Goal: Transaction & Acquisition: Purchase product/service

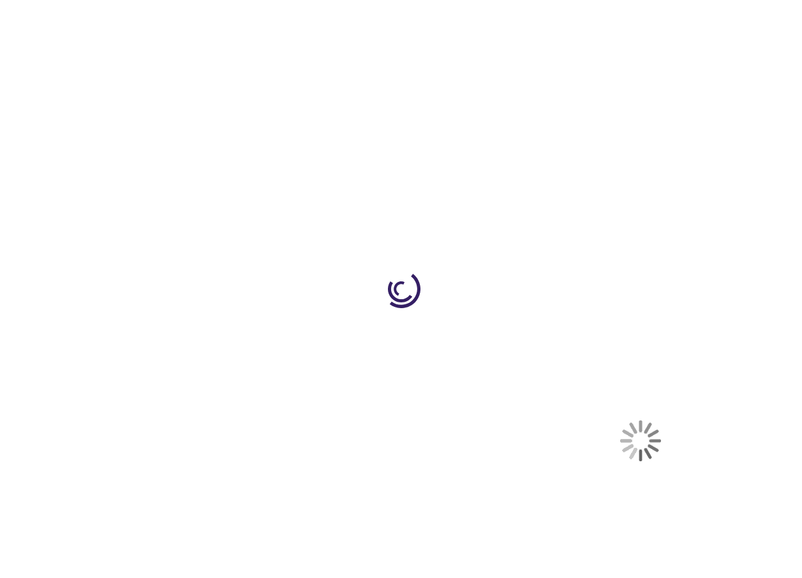
select select "US"
select select "12"
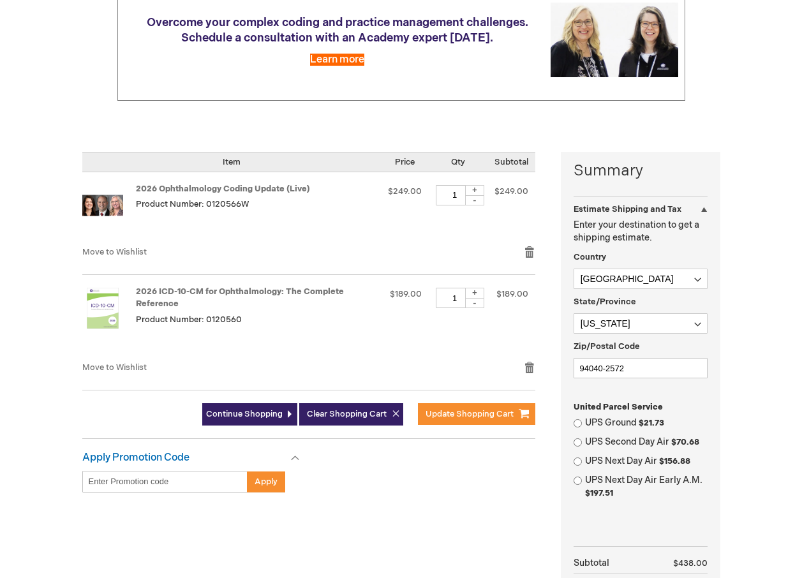
scroll to position [207, 0]
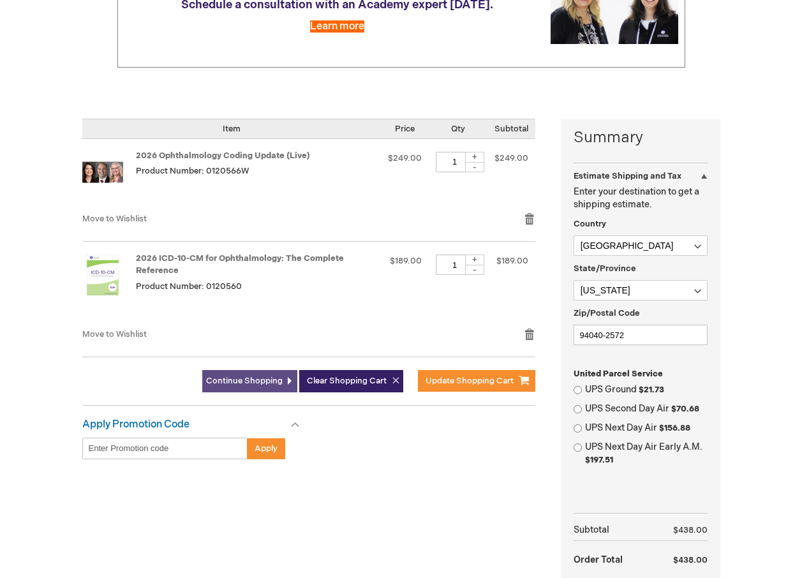
click at [244, 378] on span "Continue Shopping" at bounding box center [244, 381] width 77 height 10
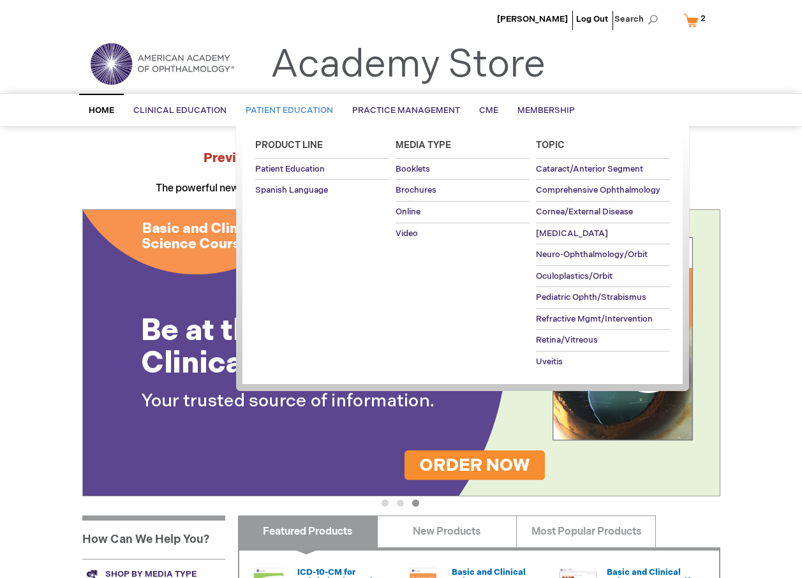
click at [274, 111] on span "Patient Education" at bounding box center [289, 110] width 87 height 10
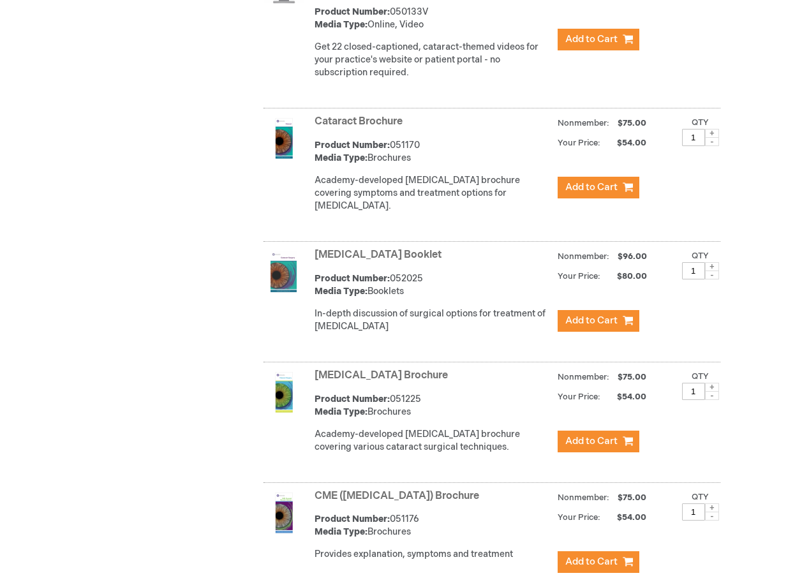
scroll to position [947, 0]
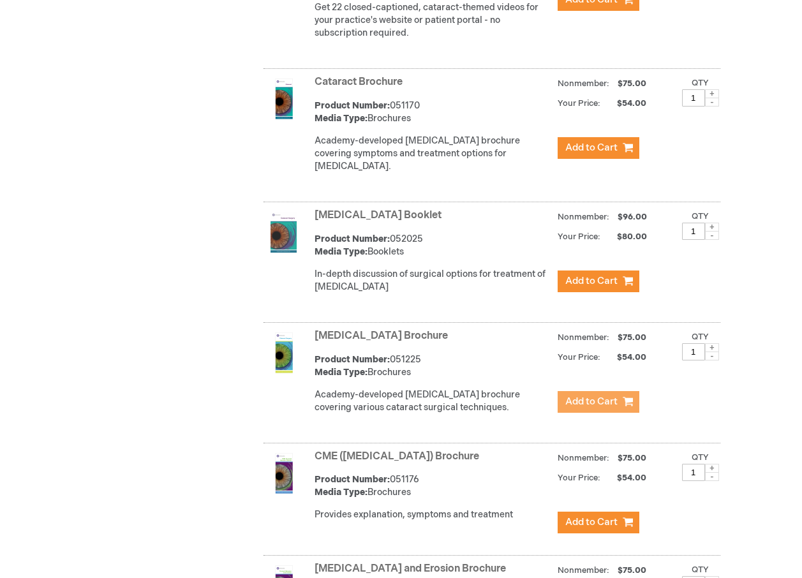
click at [606, 404] on span "Add to Cart" at bounding box center [591, 402] width 52 height 12
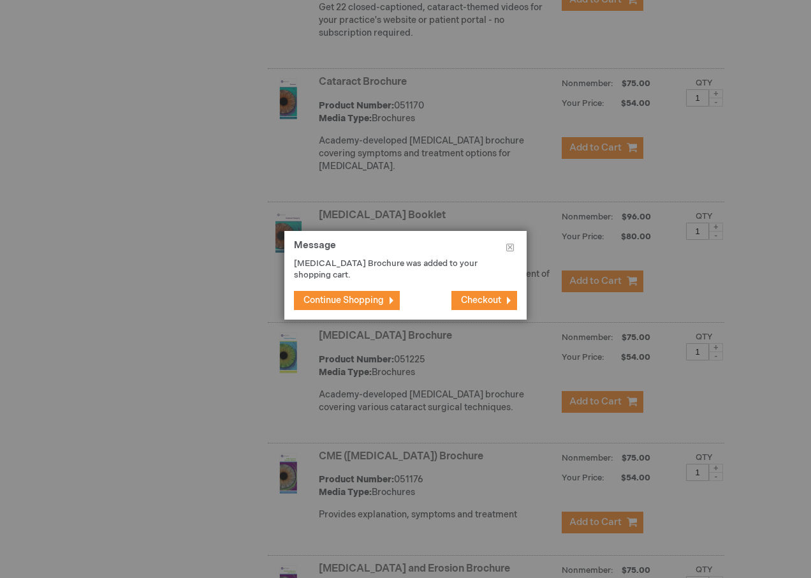
click at [346, 299] on span "Continue Shopping" at bounding box center [344, 300] width 80 height 11
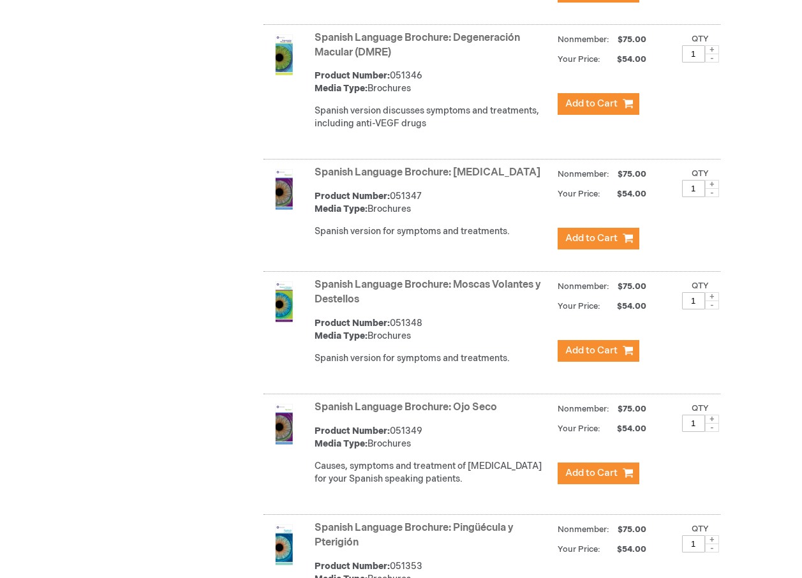
scroll to position [0, 0]
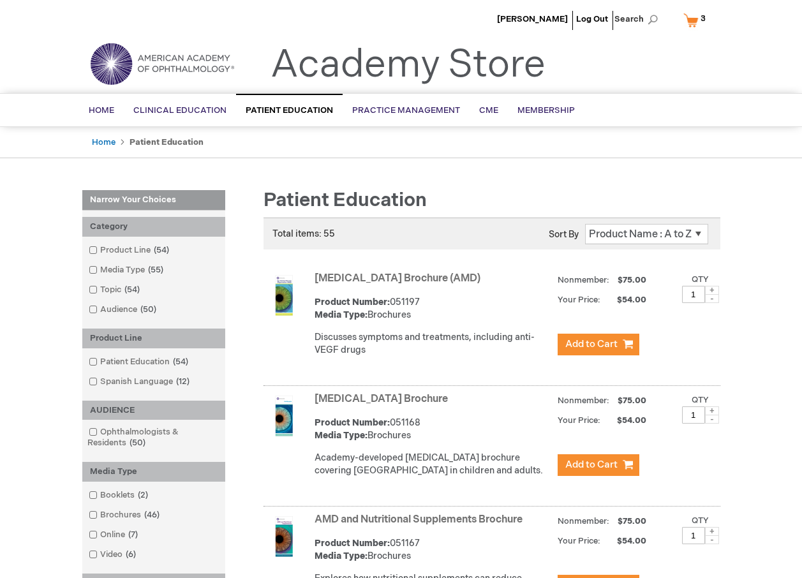
click at [692, 22] on link "My Cart 3 3 items" at bounding box center [697, 20] width 33 height 22
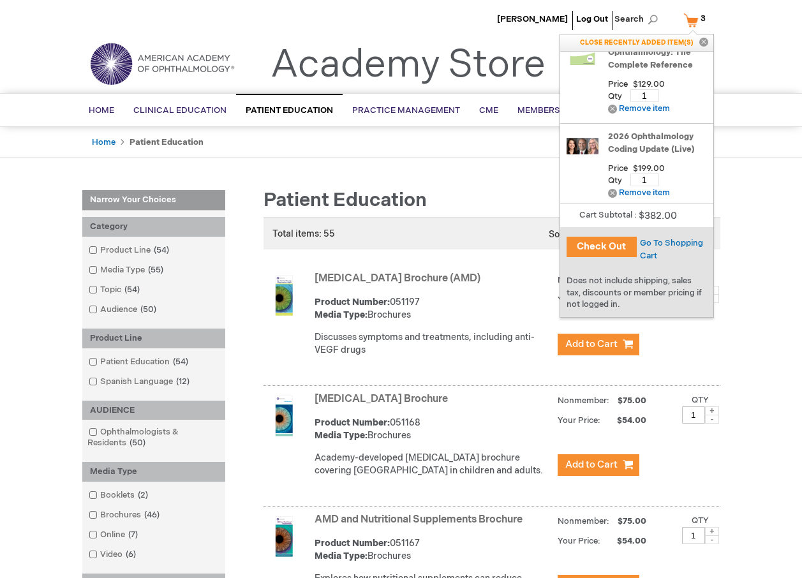
scroll to position [113, 0]
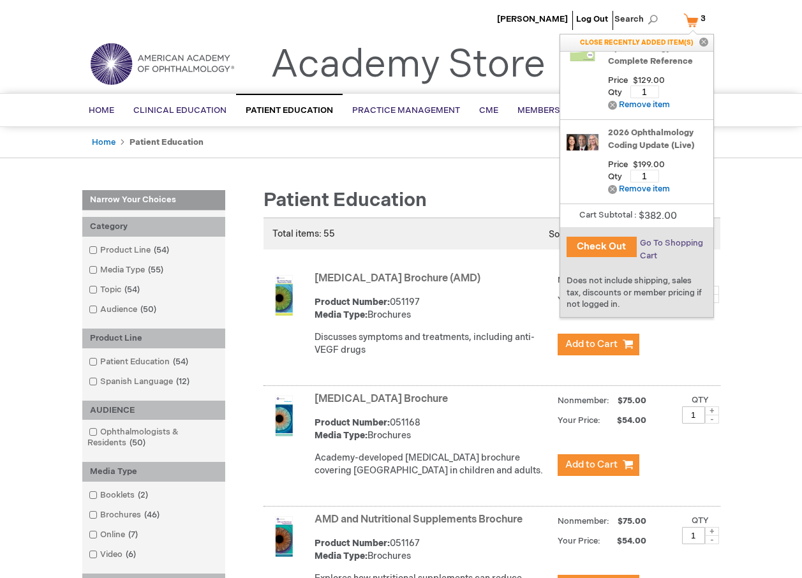
click at [657, 244] on span "Go To Shopping Cart" at bounding box center [671, 249] width 63 height 23
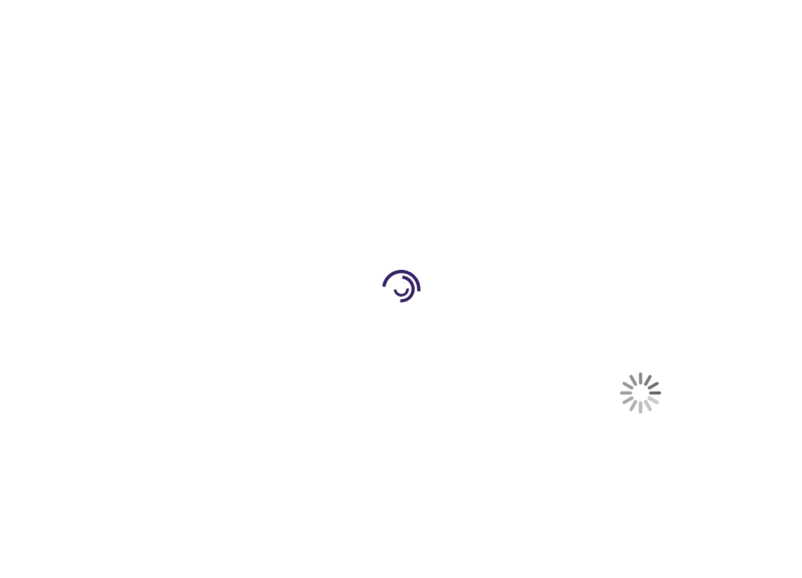
select select "US"
select select "12"
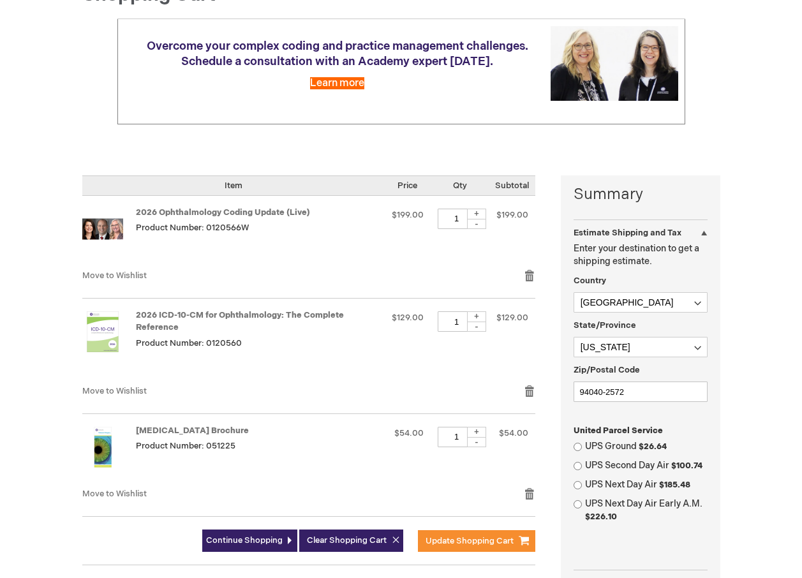
scroll to position [156, 0]
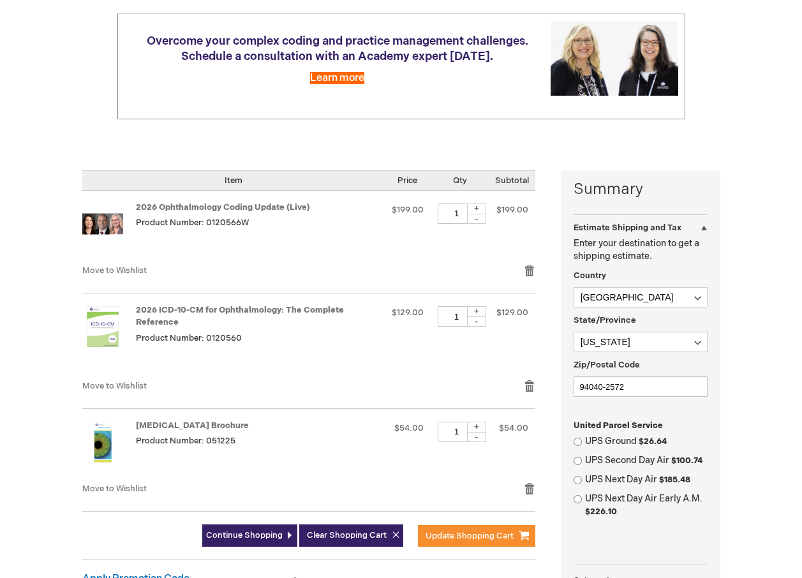
click at [103, 332] on img at bounding box center [102, 326] width 41 height 41
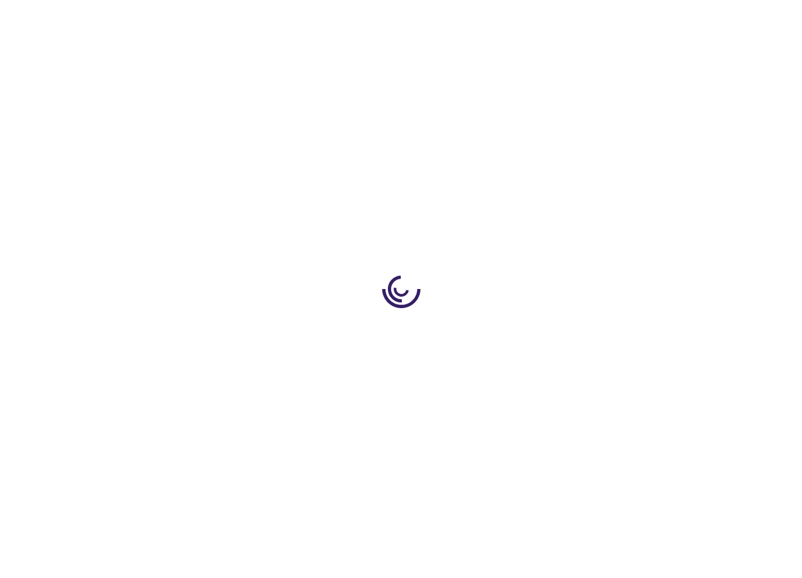
type input "0"
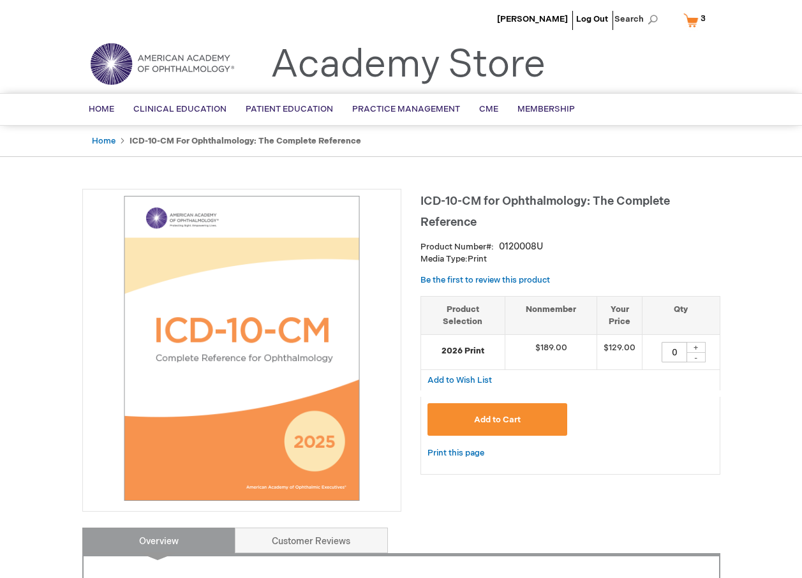
click at [697, 21] on link "My Cart 3 3 items" at bounding box center [697, 20] width 33 height 22
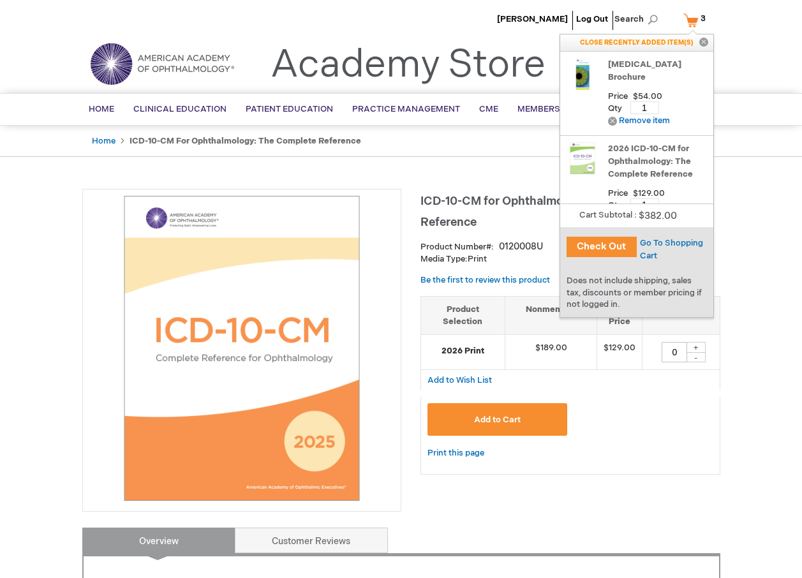
click at [604, 245] on button "Check Out" at bounding box center [602, 247] width 70 height 20
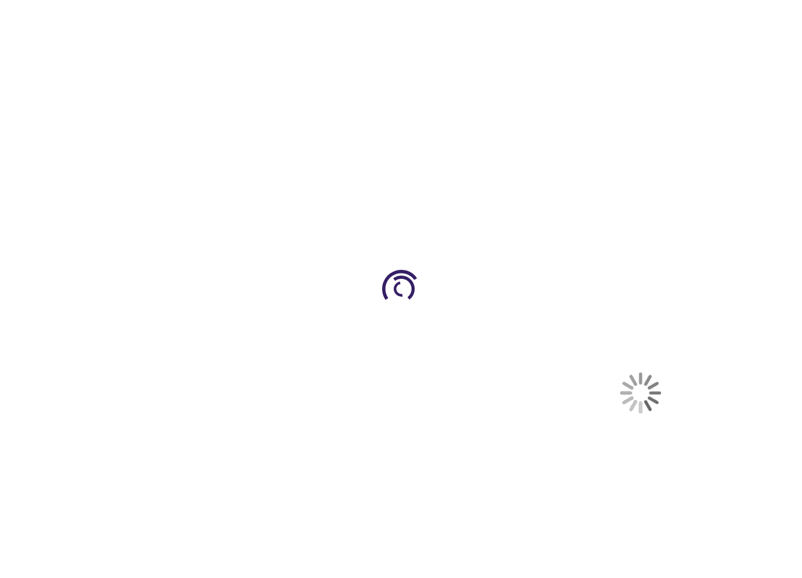
select select "US"
select select "12"
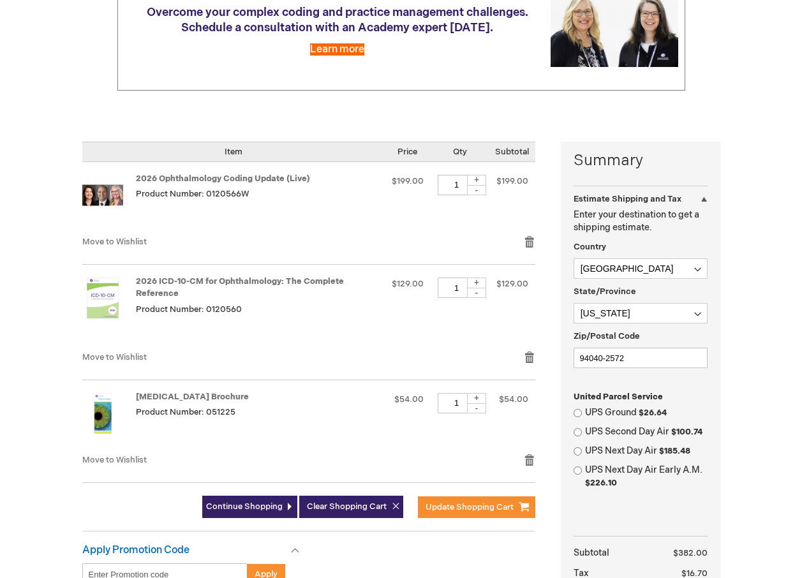
scroll to position [224, 0]
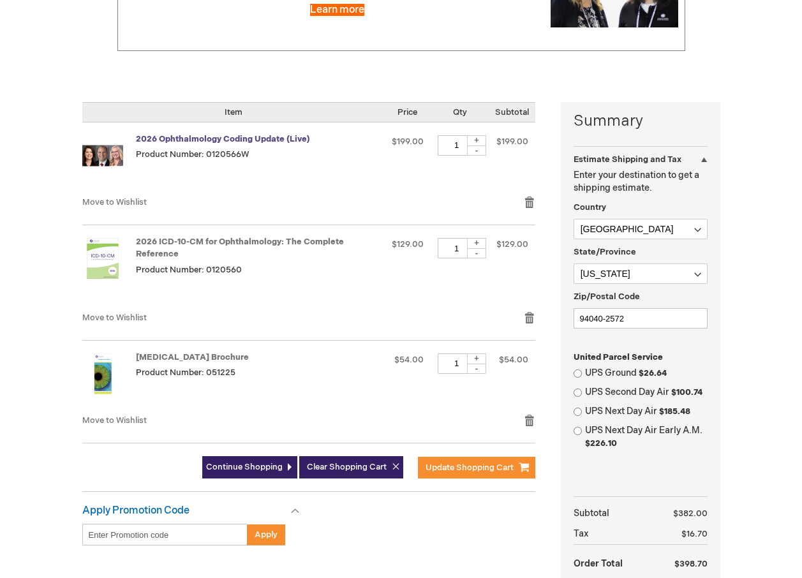
click at [212, 140] on link "2026 Ophthalmology Coding Update (Live)" at bounding box center [223, 139] width 174 height 10
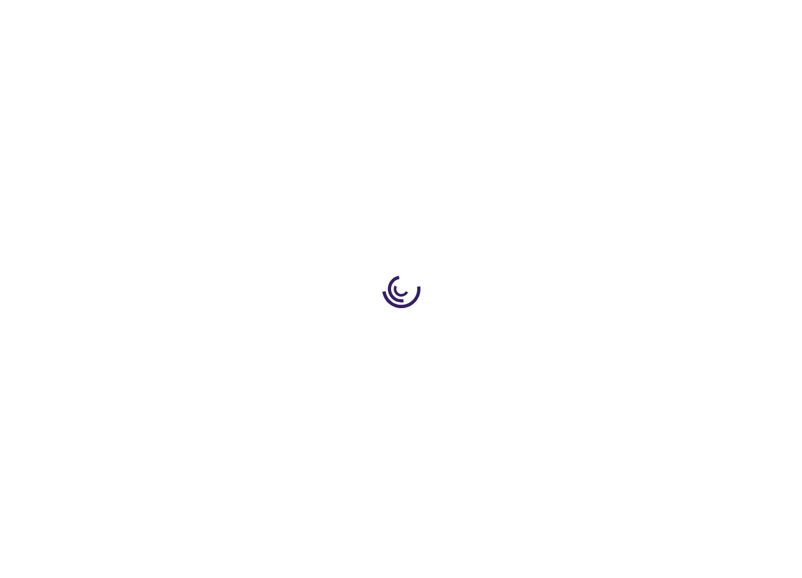
type input "0"
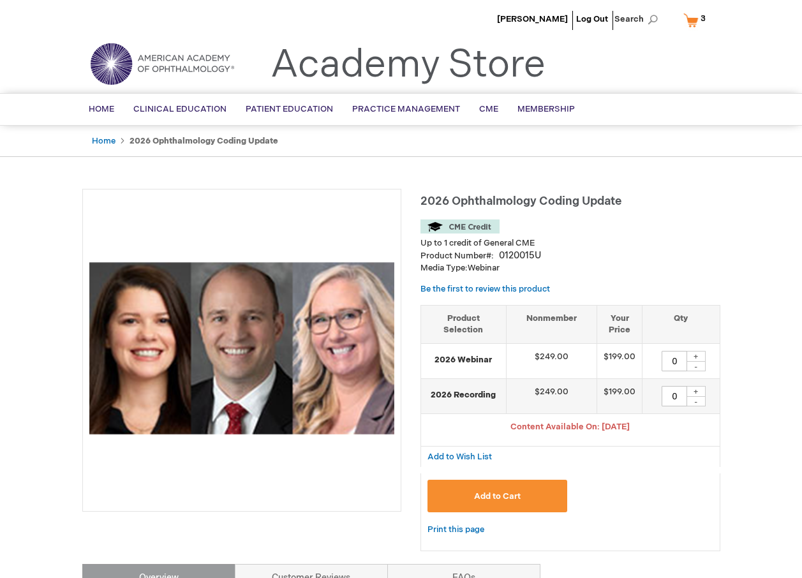
click at [690, 17] on link "My Cart 3 3 items" at bounding box center [697, 20] width 33 height 22
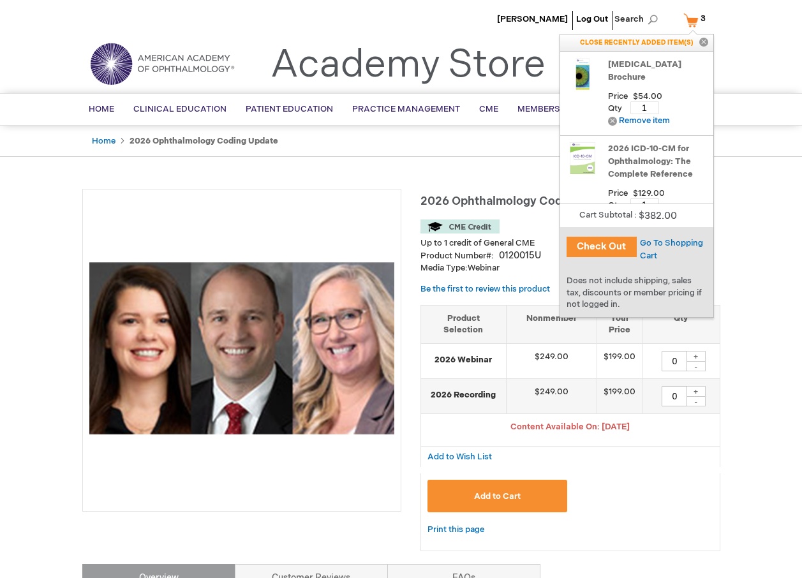
click at [598, 251] on button "Check Out" at bounding box center [602, 247] width 70 height 20
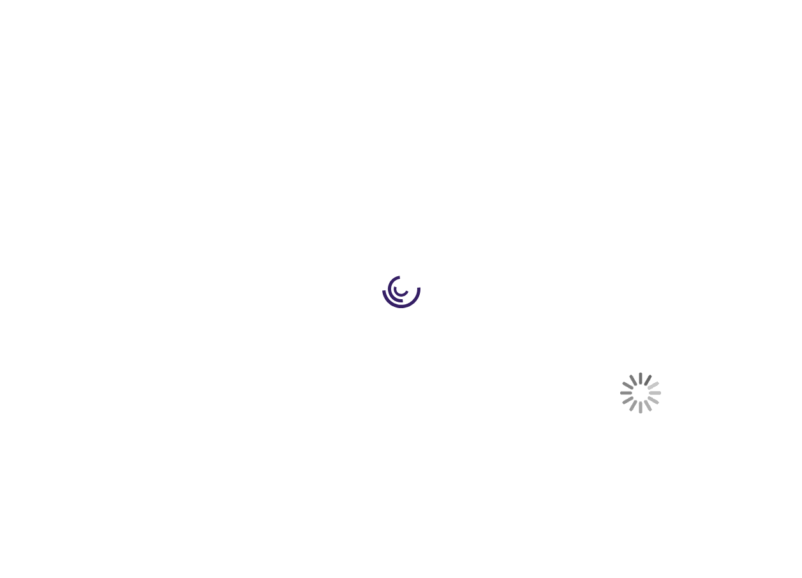
select select "US"
select select "12"
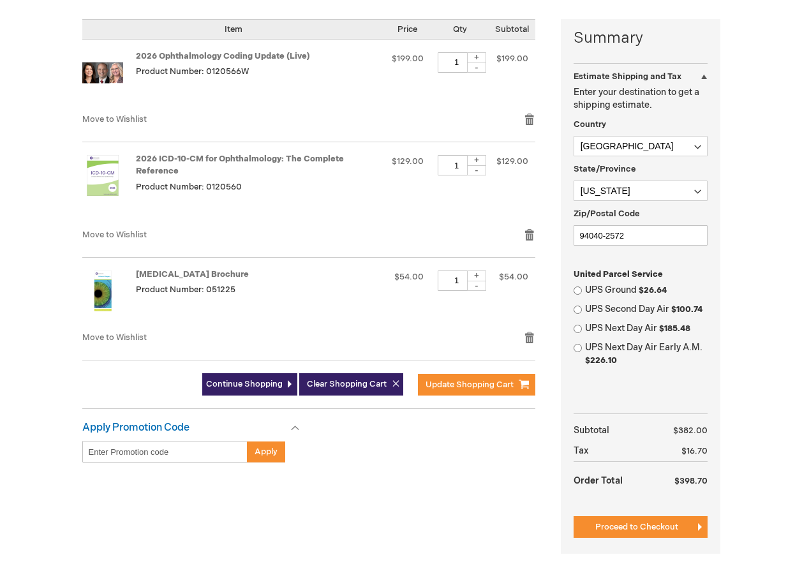
scroll to position [308, 0]
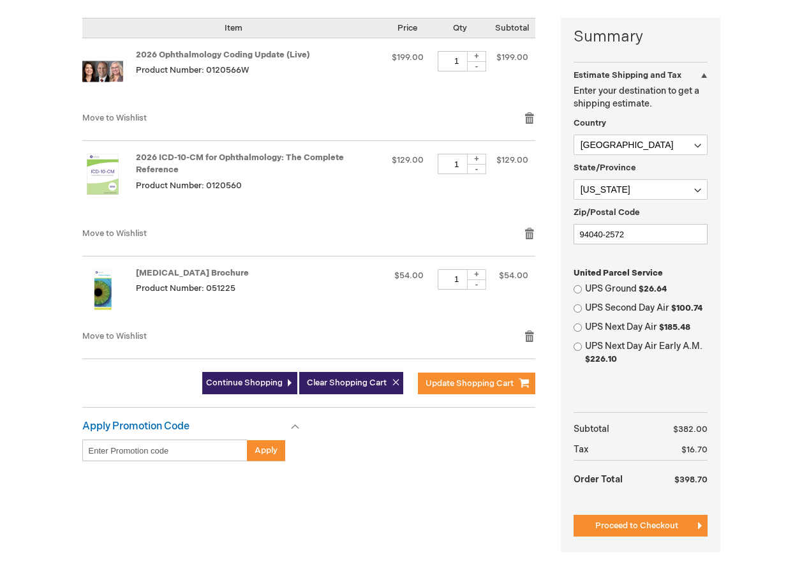
drag, startPoint x: 637, startPoint y: 527, endPoint x: 441, endPoint y: 526, distance: 195.2
click at [455, 535] on div "Summary Estimate Shipping and Tax Estimate Shipping and Tax Enter your destinat…" at bounding box center [401, 293] width 638 height 551
click at [637, 528] on span "Proceed to Checkout" at bounding box center [636, 526] width 83 height 10
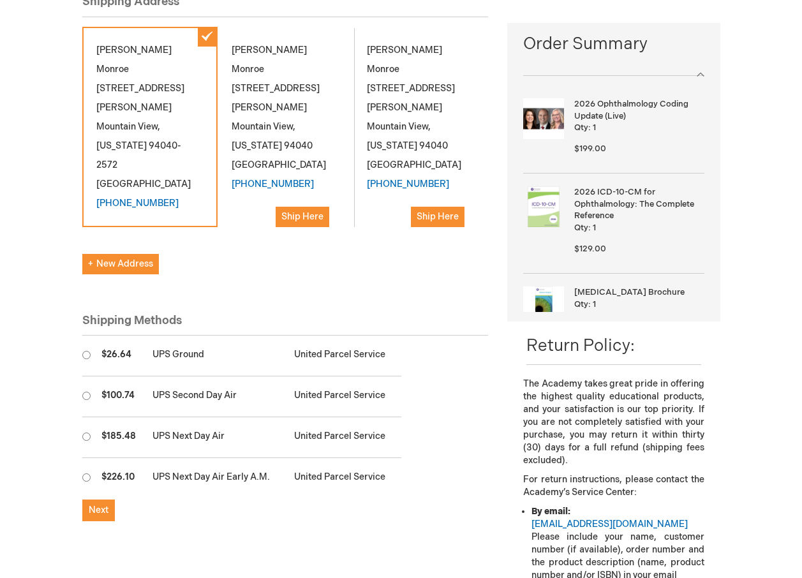
scroll to position [198, 0]
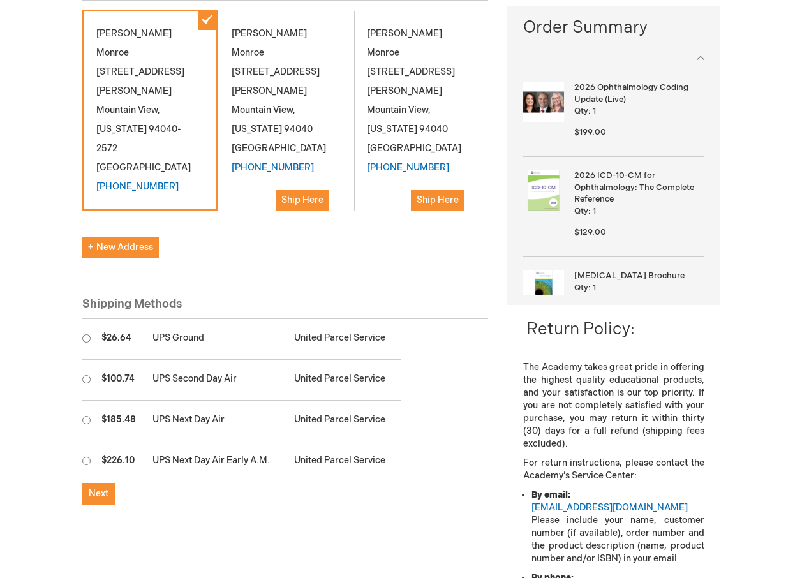
click at [89, 319] on td at bounding box center [88, 339] width 13 height 41
radio input "true"
click at [100, 488] on span "Next" at bounding box center [99, 493] width 20 height 11
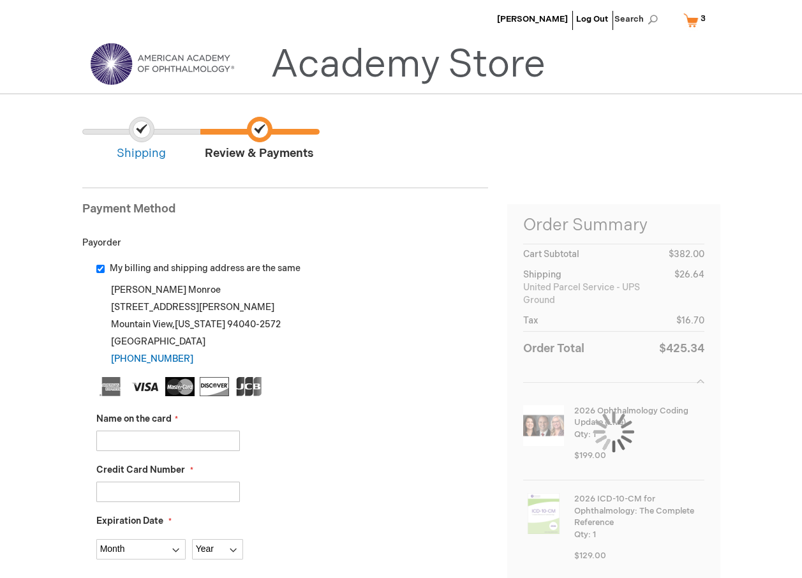
click at [126, 435] on input "Name on the card" at bounding box center [168, 441] width 144 height 20
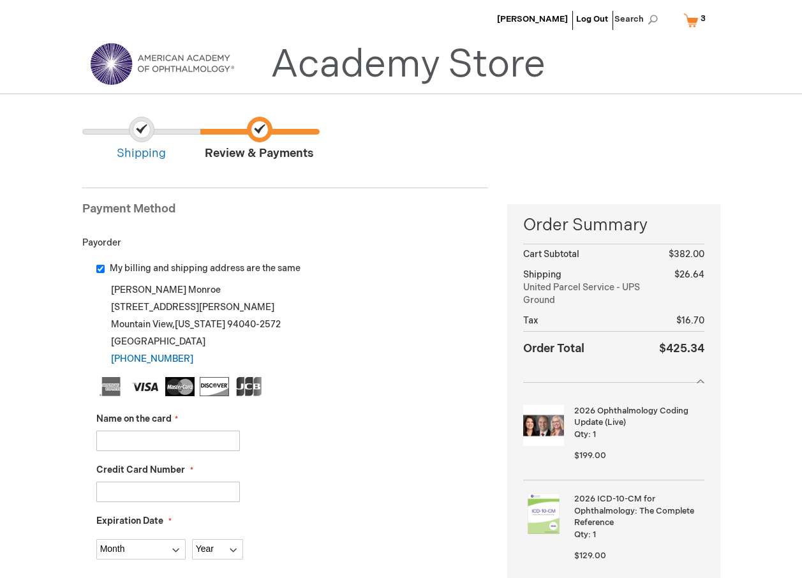
click at [121, 440] on input "Name on the card" at bounding box center [168, 441] width 144 height 20
type input "bobbie@lasik2020.com"
type input "6509612585"
type input "Dan Beers"
type input "371116175361000"
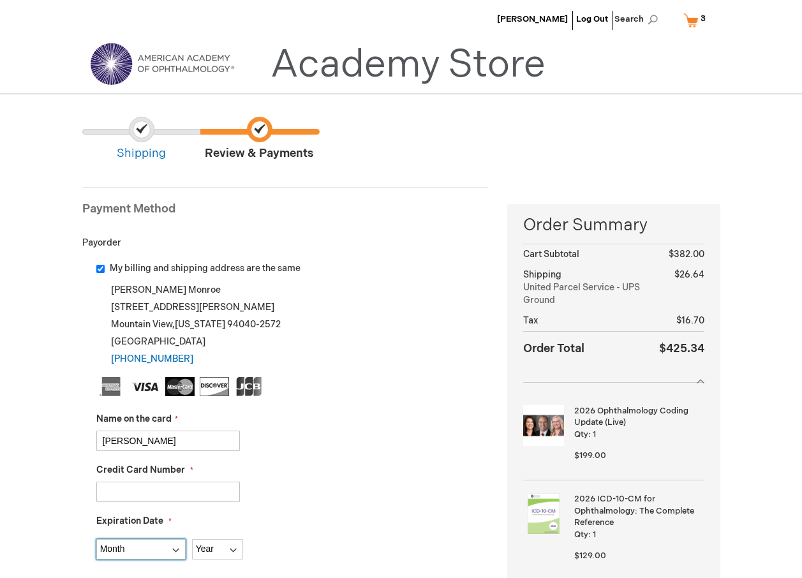
select select "8"
select select "2029"
type input "6202"
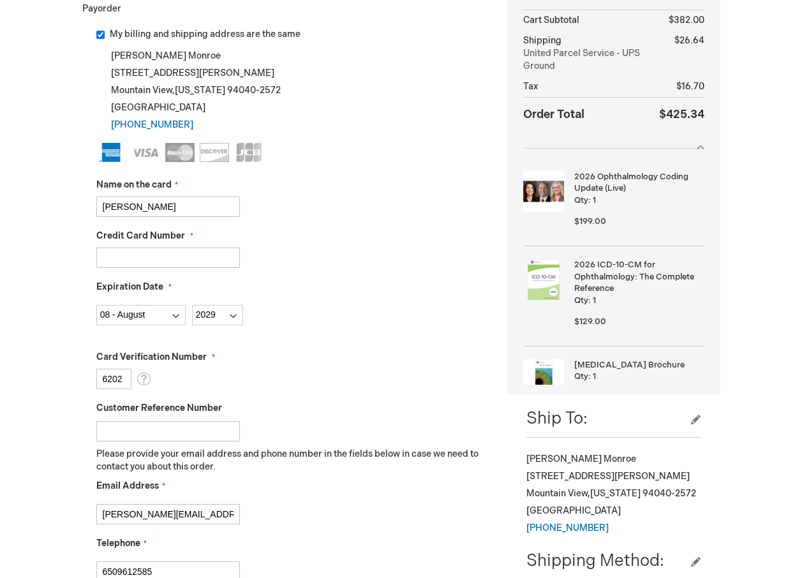
scroll to position [246, 0]
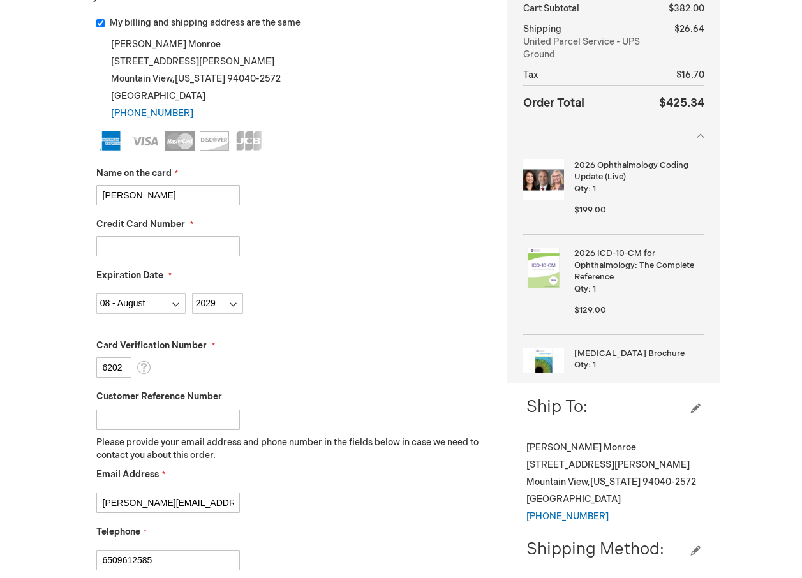
click at [139, 417] on input "Customer Reference Number" at bounding box center [168, 420] width 144 height 20
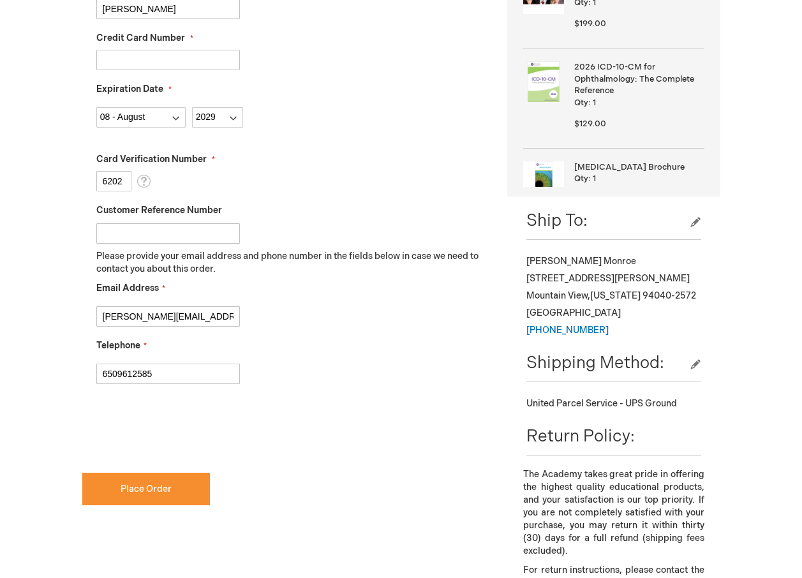
scroll to position [444, 0]
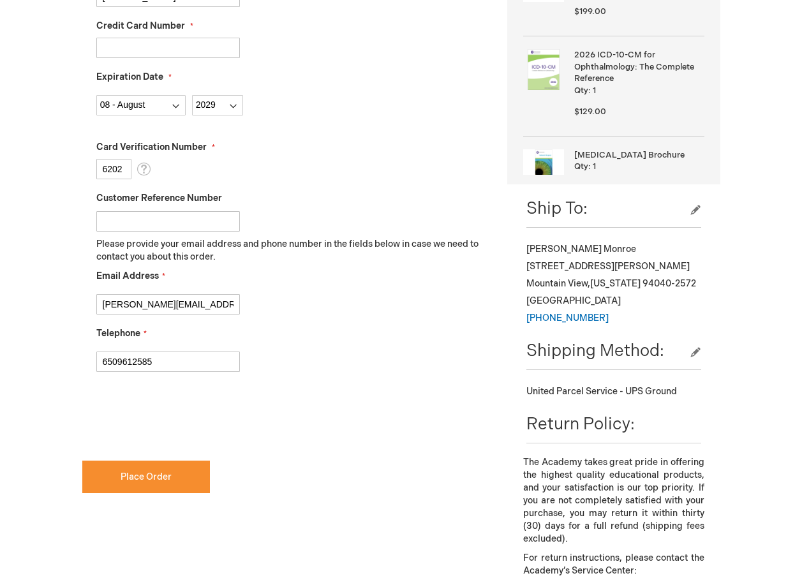
checkbox input "true"
click at [115, 217] on input "Customer Reference Number" at bounding box center [168, 221] width 144 height 20
type input "coding 2026"
click at [133, 477] on span "Place Order" at bounding box center [146, 476] width 51 height 11
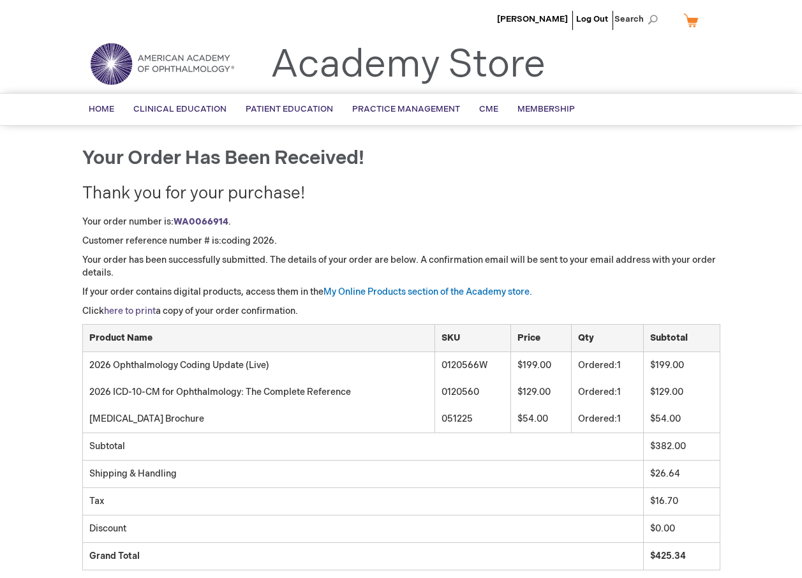
click at [114, 311] on link "here to print" at bounding box center [130, 311] width 52 height 11
click at [597, 21] on link "Log Out" at bounding box center [592, 19] width 32 height 10
